Goal: Task Accomplishment & Management: Use online tool/utility

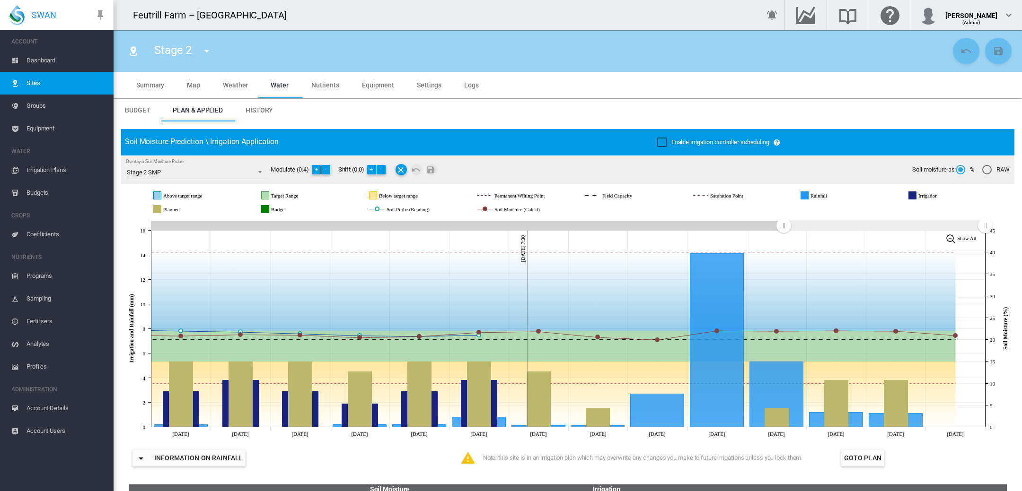
click at [47, 61] on span "Dashboard" at bounding box center [65, 60] width 79 height 23
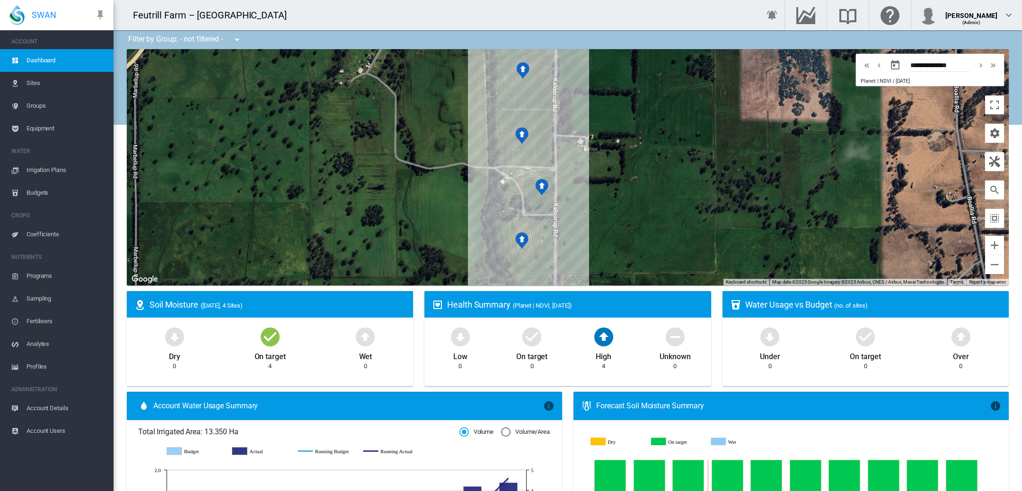
click at [37, 169] on span "Irrigation Plans" at bounding box center [65, 170] width 79 height 23
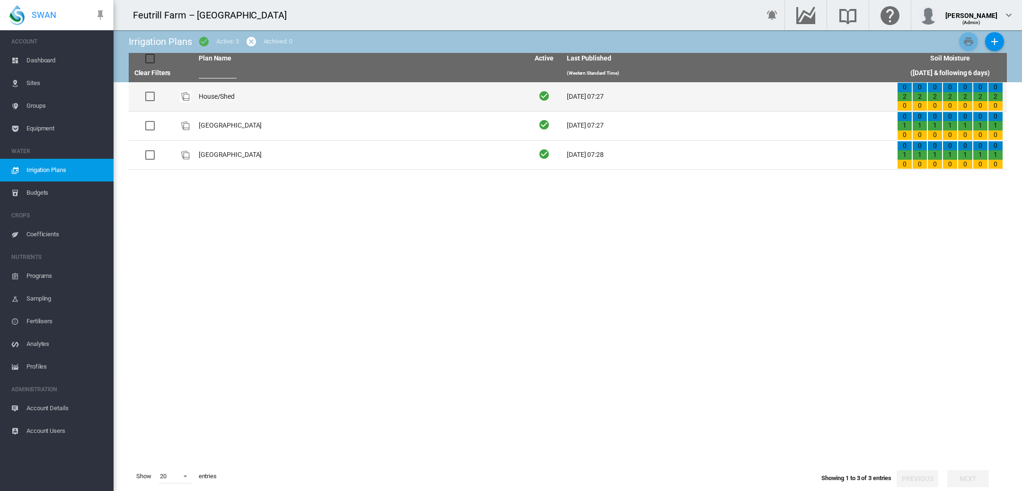
click at [206, 97] on td "House/Shed" at bounding box center [360, 96] width 330 height 29
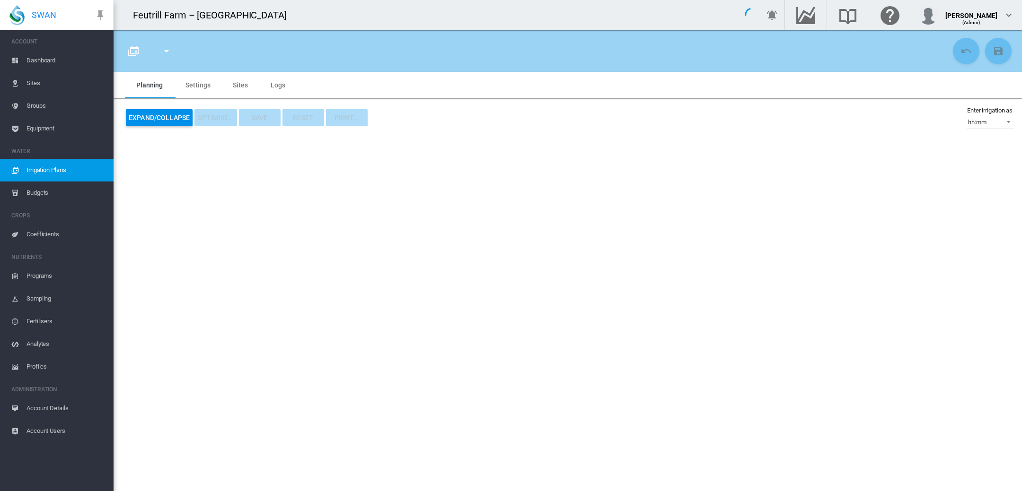
type input "**********"
type input "*"
type input "****"
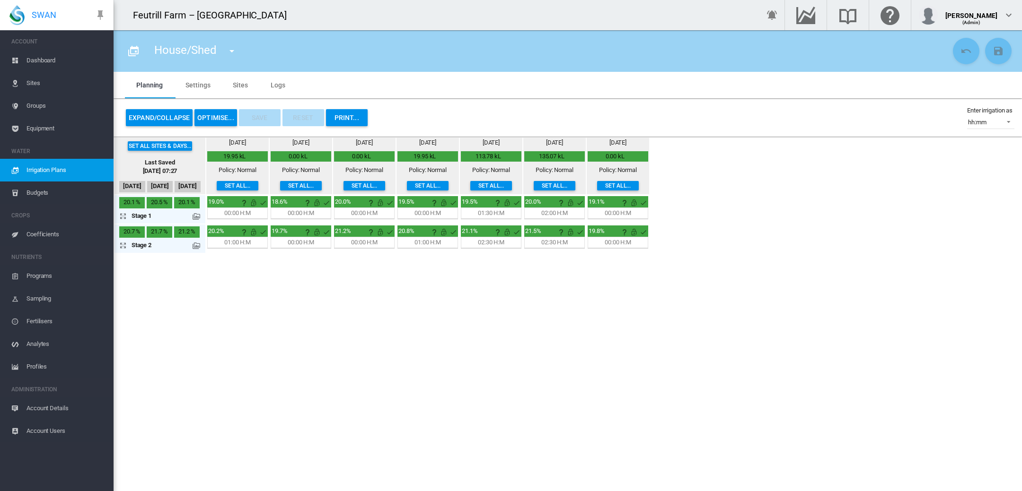
click at [218, 114] on button "OPTIMISE..." at bounding box center [215, 117] width 43 height 17
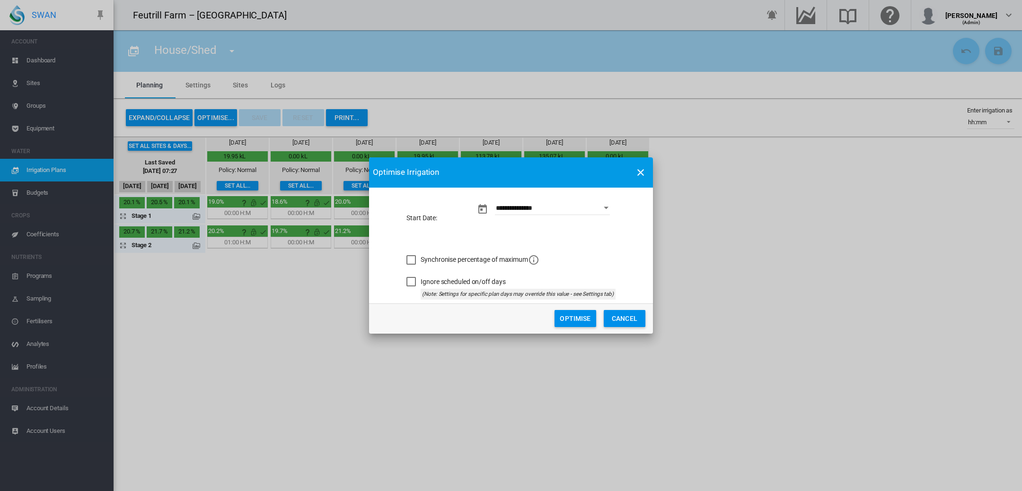
click at [574, 314] on button "Optimise" at bounding box center [575, 318] width 42 height 17
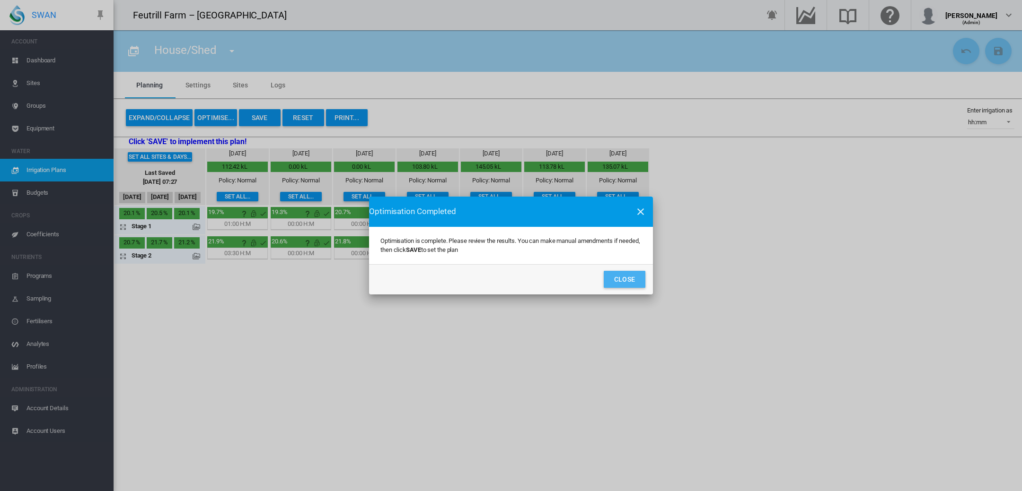
click at [622, 282] on button "Close" at bounding box center [625, 279] width 42 height 17
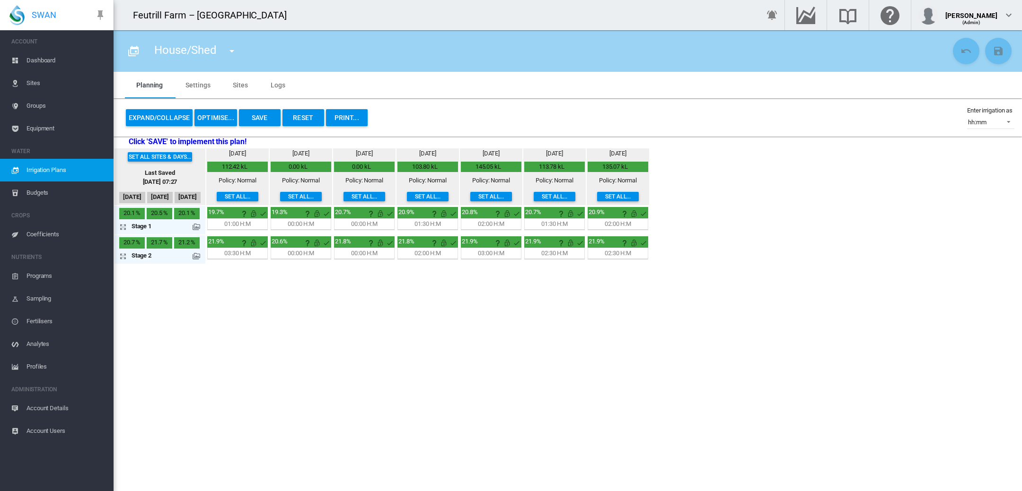
click at [233, 49] on md-icon "icon-menu-down" at bounding box center [231, 50] width 11 height 11
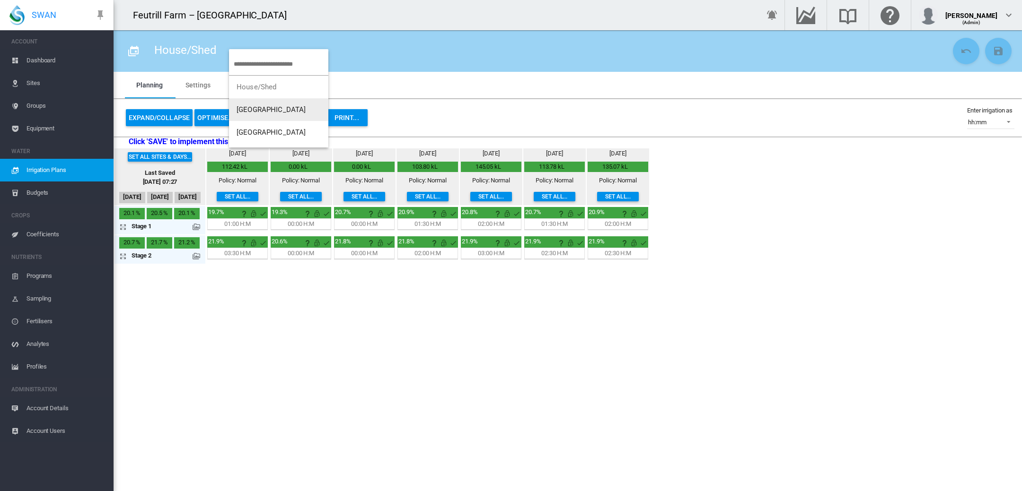
click at [259, 113] on span "[GEOGRAPHIC_DATA]" at bounding box center [272, 109] width 70 height 9
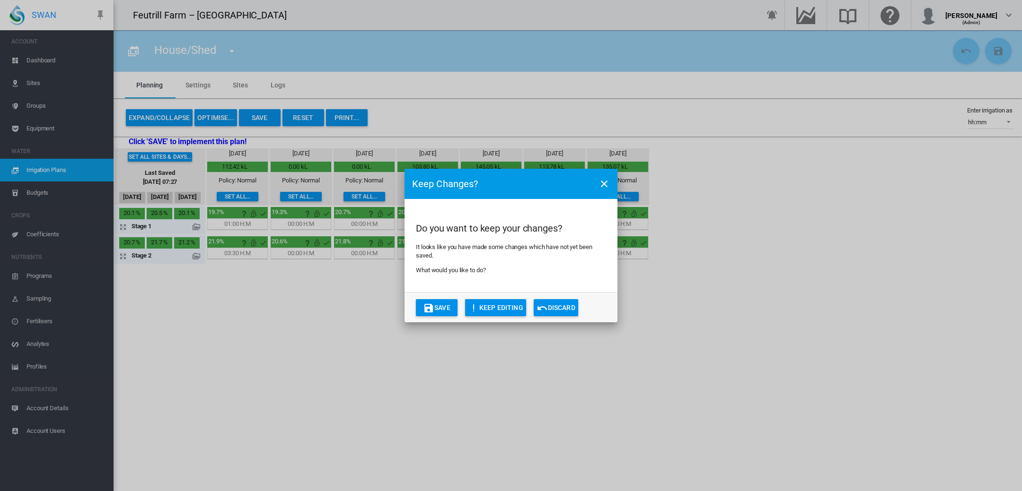
click at [433, 314] on button "Save" at bounding box center [437, 307] width 42 height 17
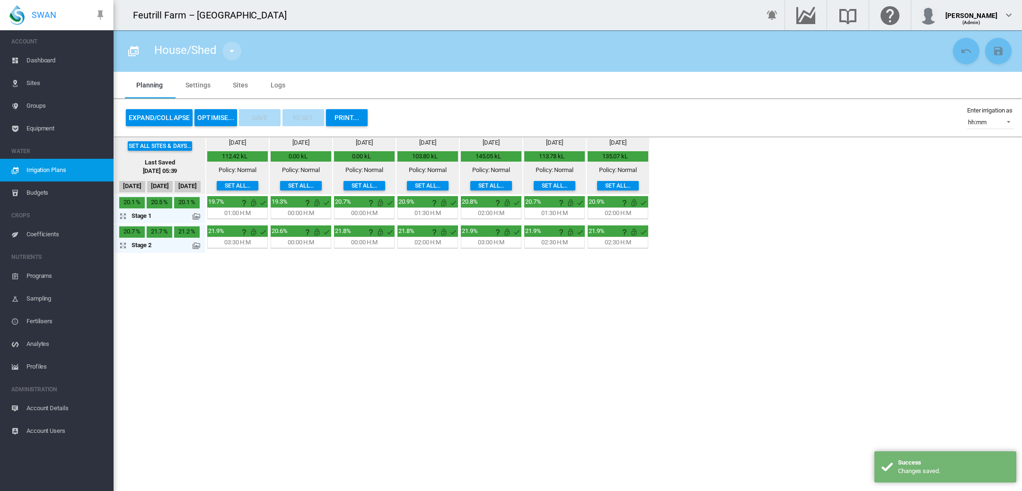
click at [231, 51] on md-icon "icon-menu-down" at bounding box center [231, 50] width 11 height 11
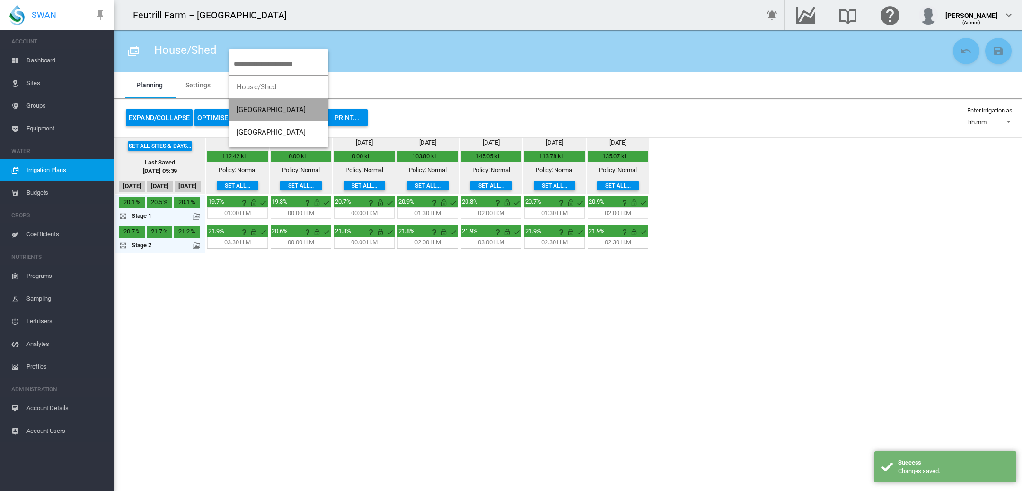
click at [250, 106] on span "[GEOGRAPHIC_DATA]" at bounding box center [272, 109] width 70 height 9
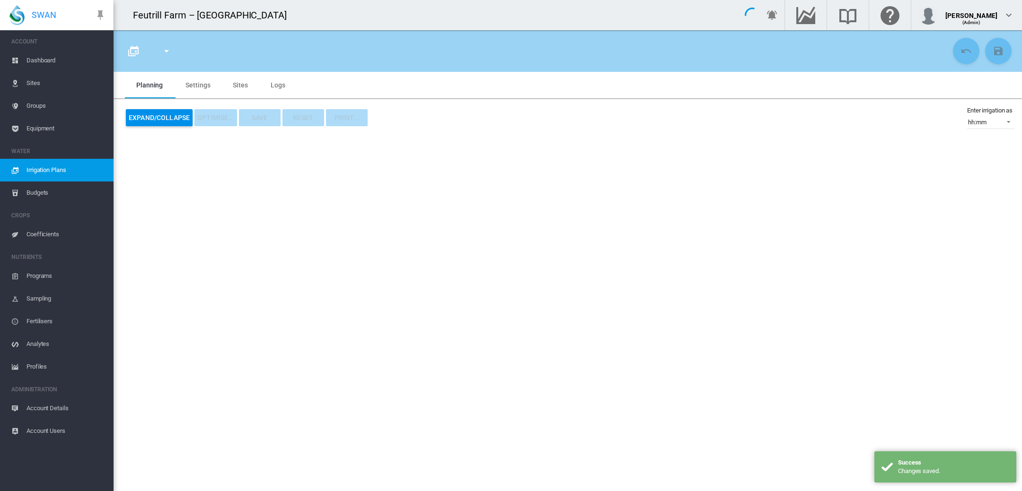
type input "**********"
type input "*"
type input "****"
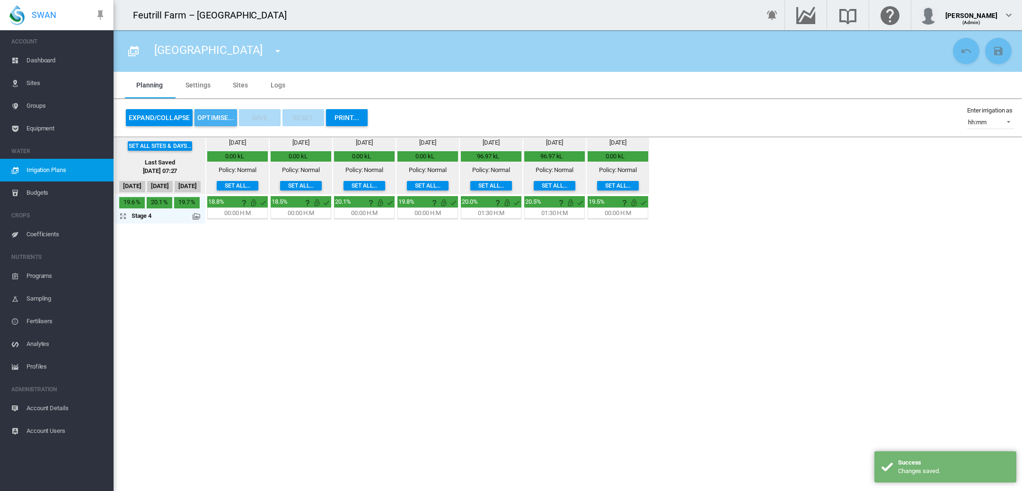
click at [220, 119] on button "OPTIMISE..." at bounding box center [215, 117] width 43 height 17
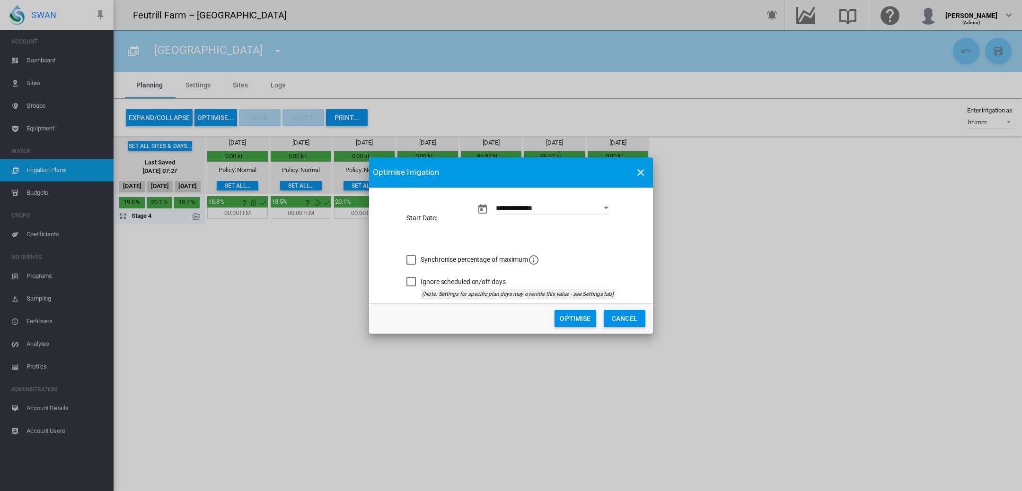
click at [583, 319] on button "Optimise" at bounding box center [575, 318] width 42 height 17
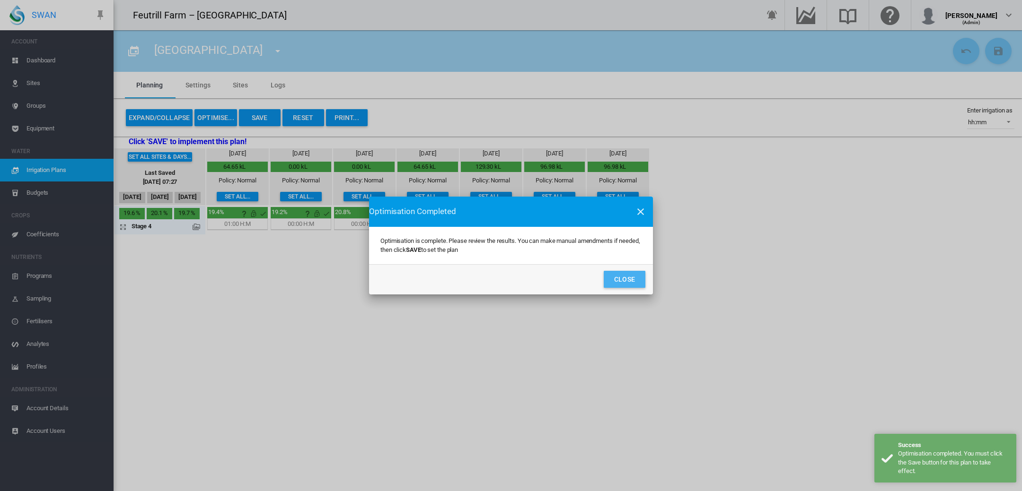
click at [623, 277] on button "Close" at bounding box center [625, 279] width 42 height 17
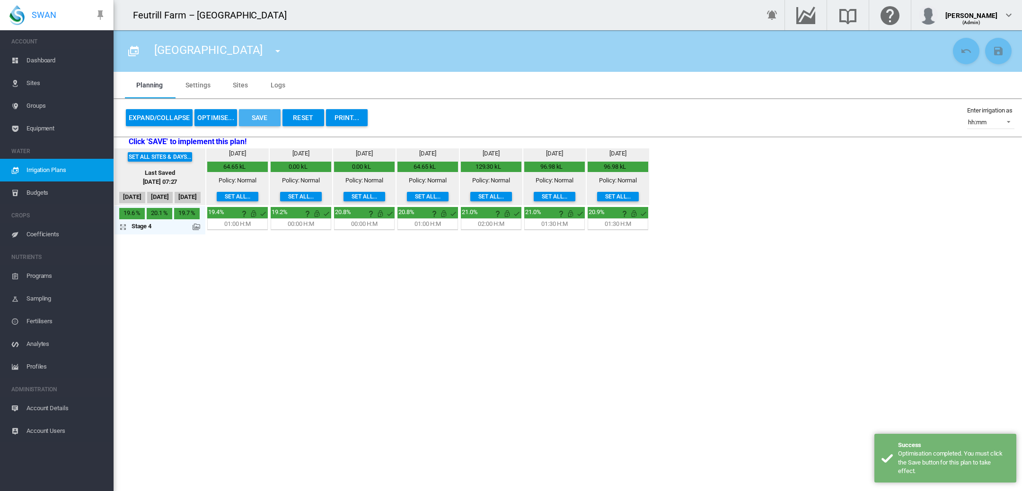
click at [260, 115] on button "Save" at bounding box center [260, 117] width 42 height 17
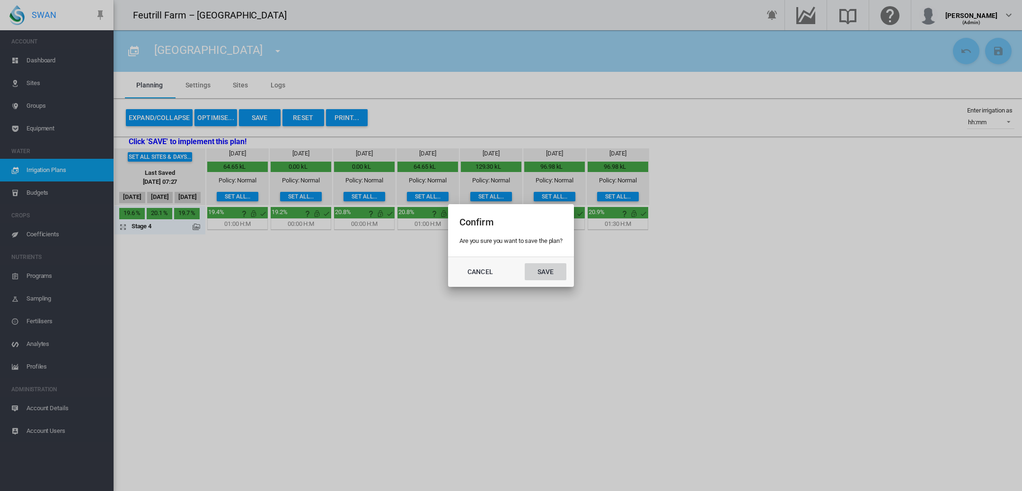
click at [546, 272] on button "Save" at bounding box center [546, 271] width 42 height 17
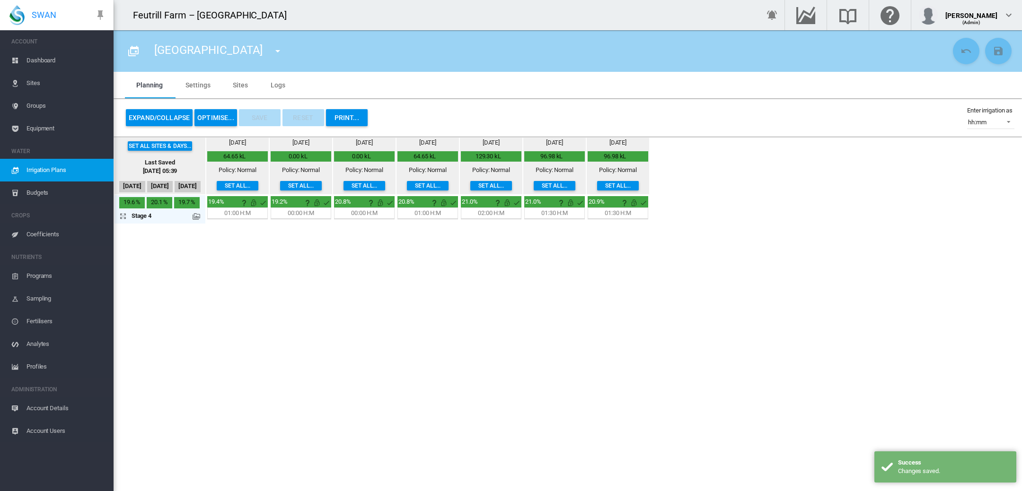
click at [272, 52] on md-icon "icon-menu-down" at bounding box center [277, 50] width 11 height 11
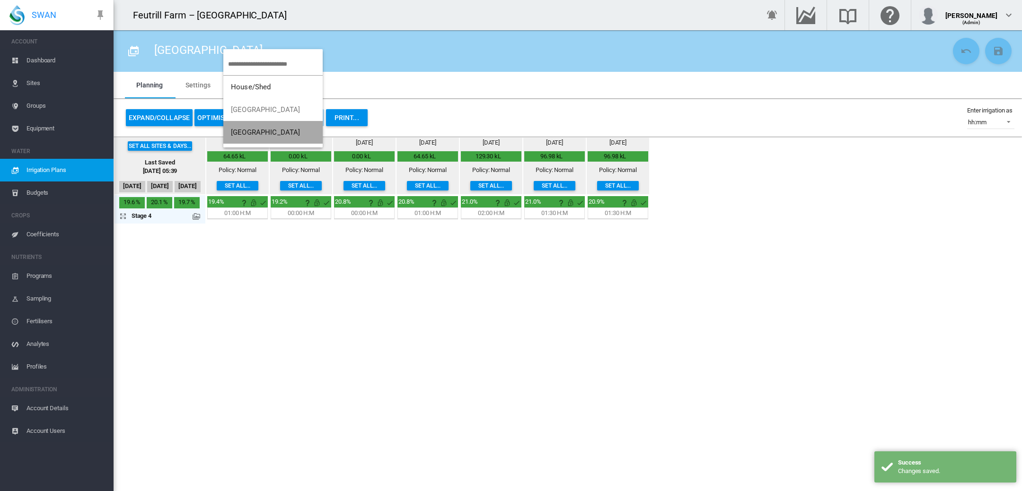
click at [241, 132] on span "[GEOGRAPHIC_DATA]" at bounding box center [266, 132] width 70 height 9
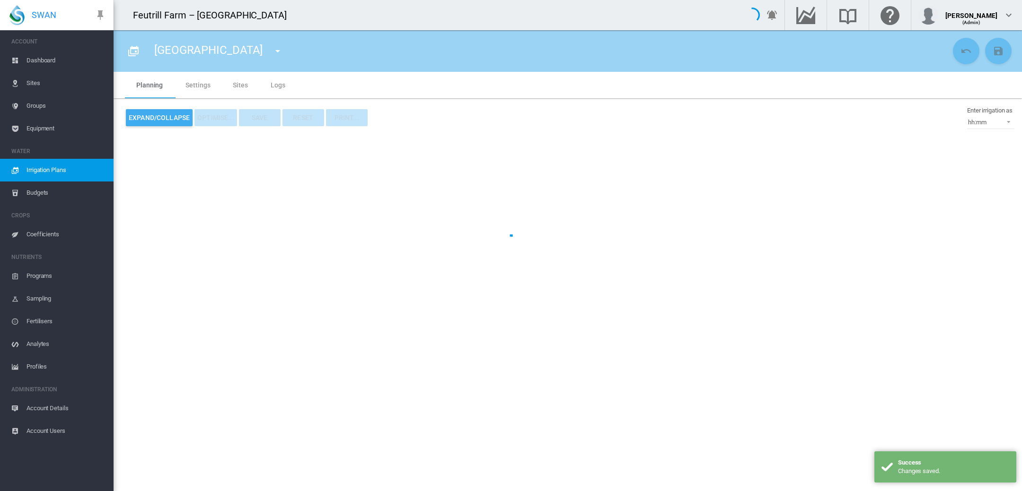
type input "**********"
type input "*"
type input "****"
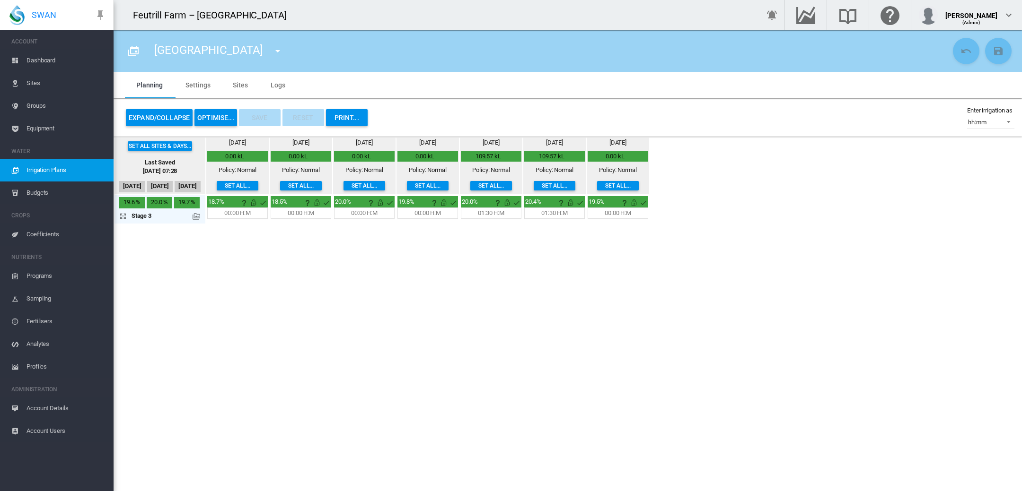
click at [212, 115] on button "OPTIMISE..." at bounding box center [215, 117] width 43 height 17
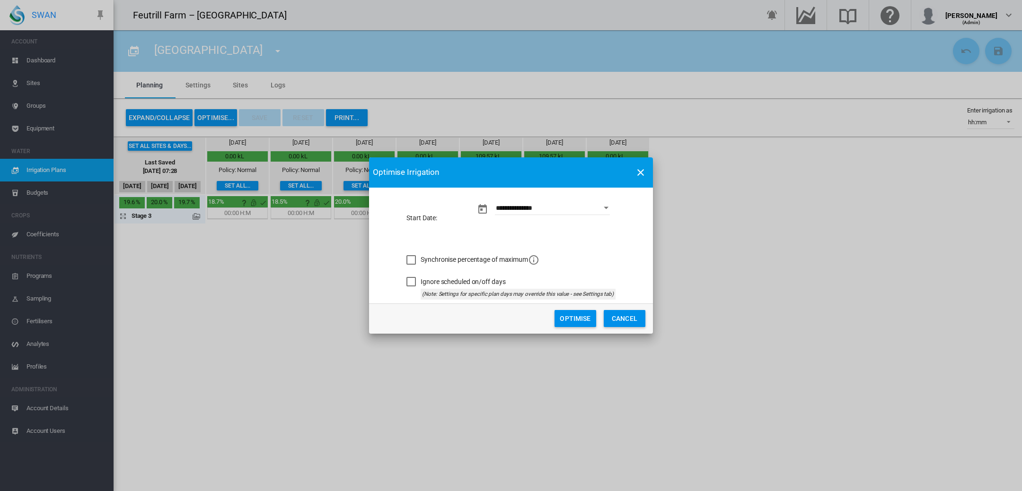
click at [564, 320] on button "Optimise" at bounding box center [575, 318] width 42 height 17
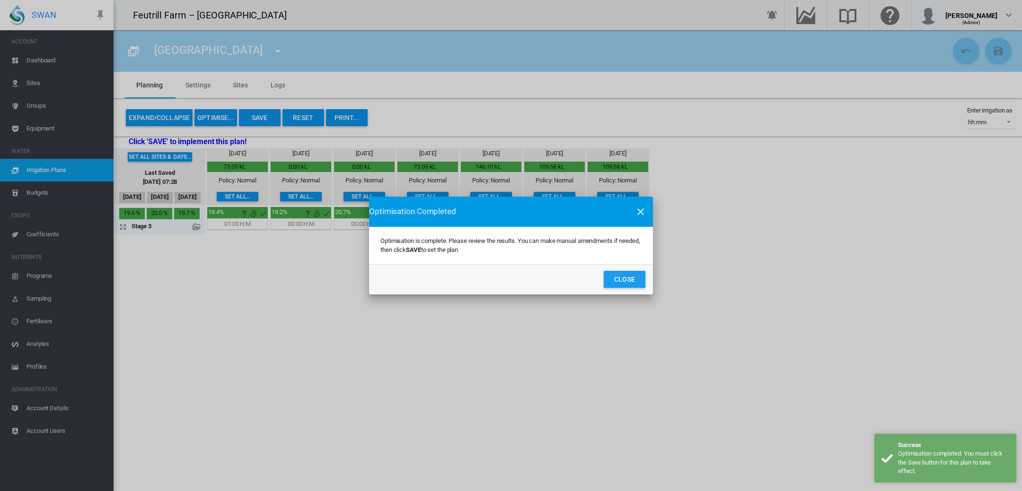
drag, startPoint x: 634, startPoint y: 277, endPoint x: 623, endPoint y: 273, distance: 12.0
click at [634, 277] on button "Close" at bounding box center [625, 279] width 42 height 17
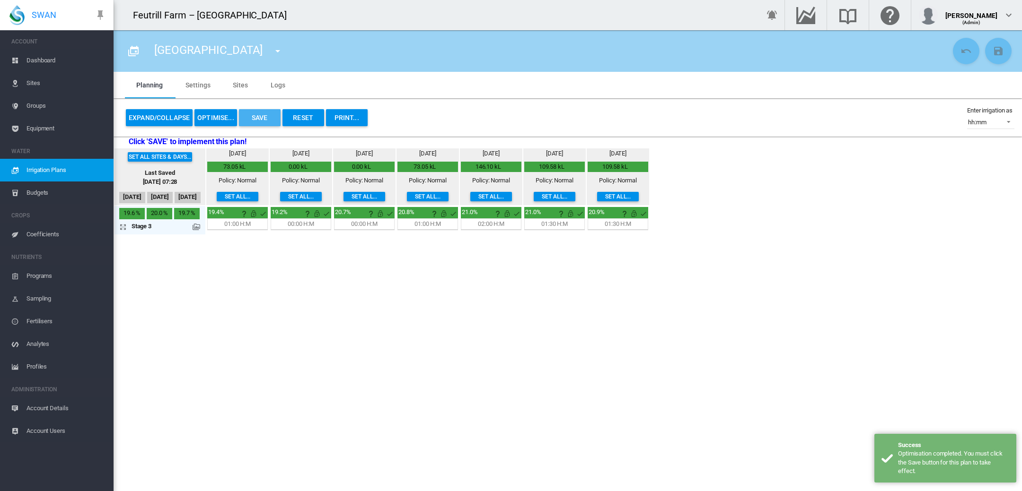
click at [264, 114] on button "Save" at bounding box center [260, 117] width 42 height 17
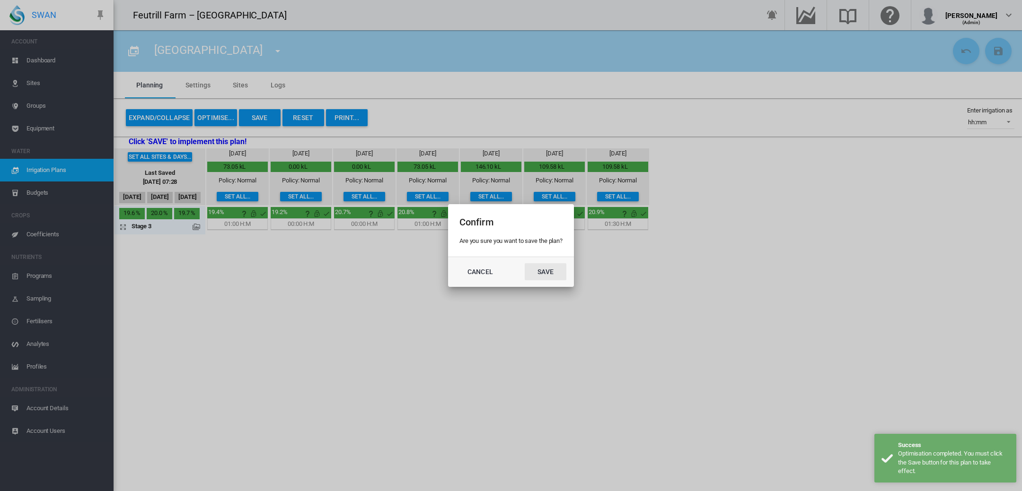
click at [546, 271] on button "Save" at bounding box center [546, 271] width 42 height 17
